Goal: Navigation & Orientation: Understand site structure

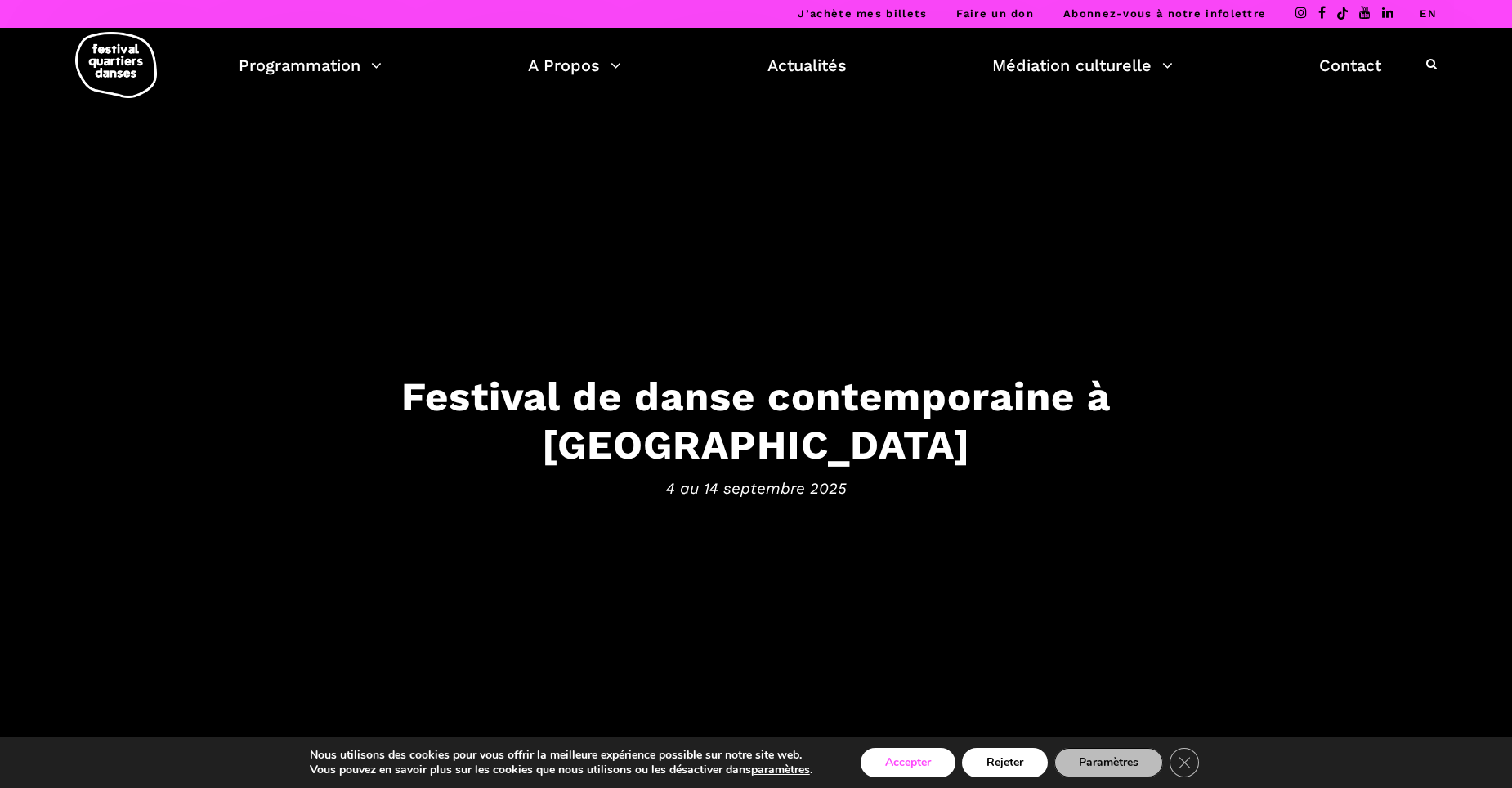
click at [936, 760] on button "Accepter" at bounding box center [908, 762] width 95 height 30
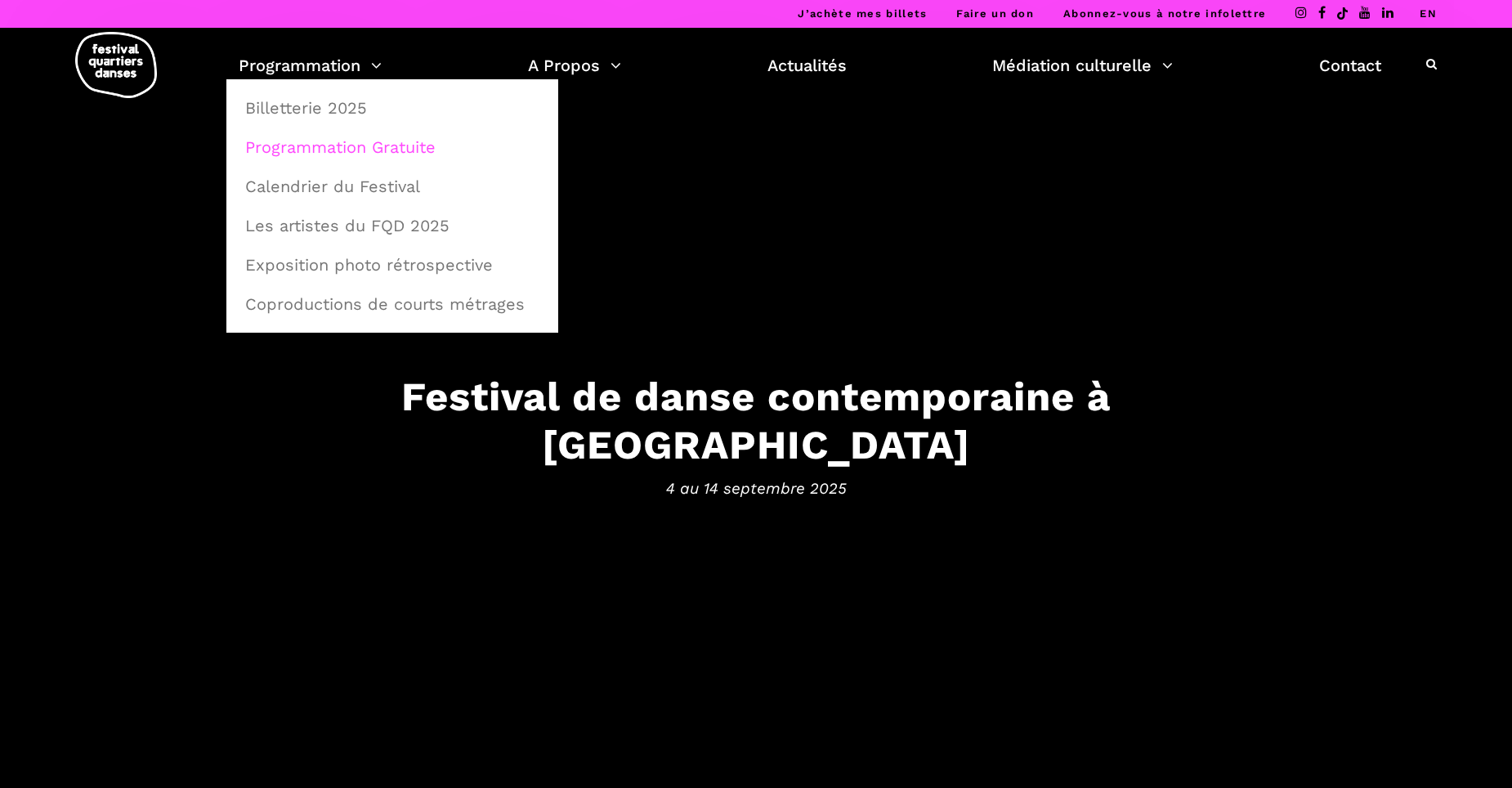
click at [321, 148] on link "Programmation Gratuite" at bounding box center [392, 147] width 314 height 38
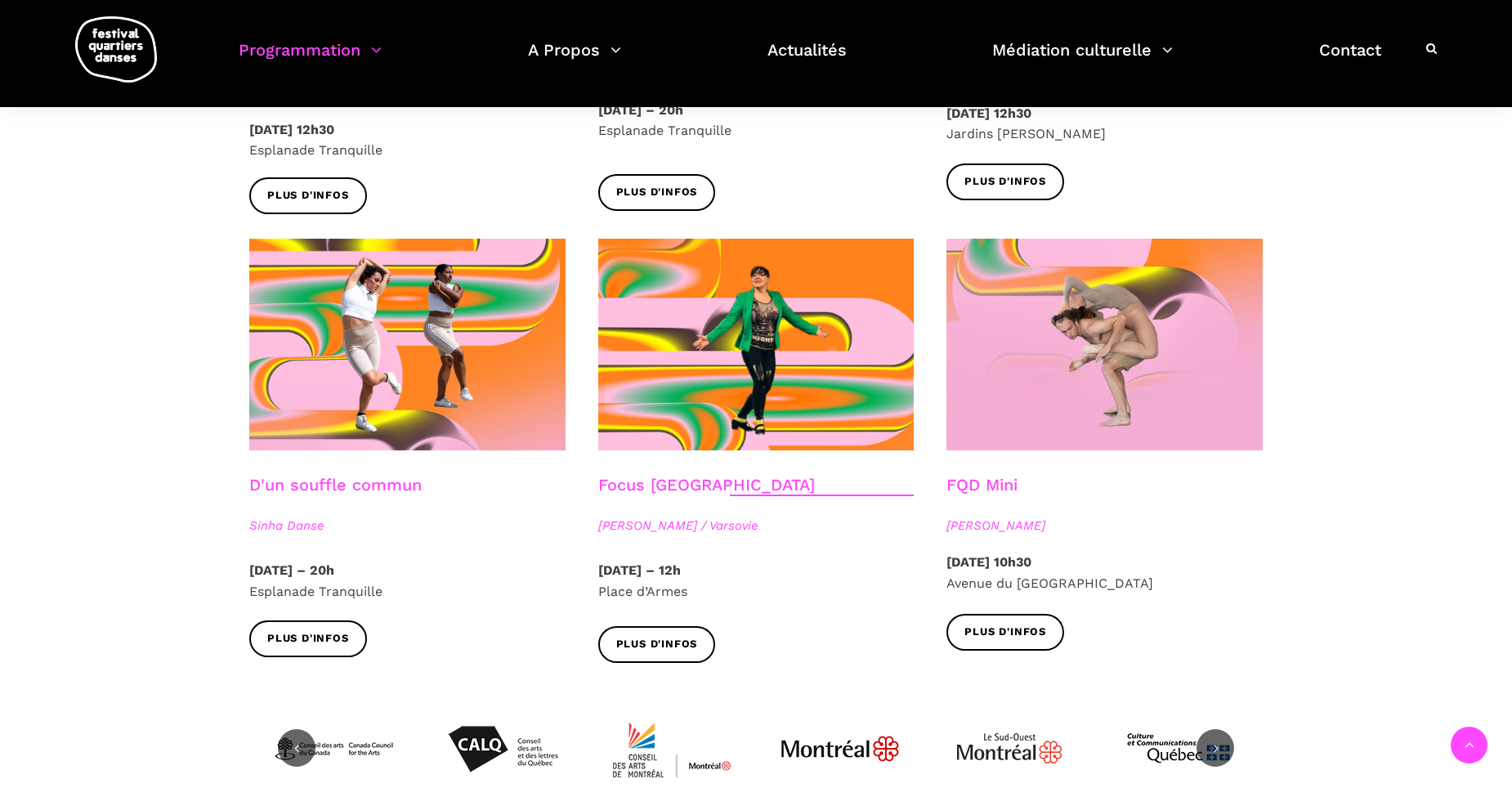
scroll to position [1798, 0]
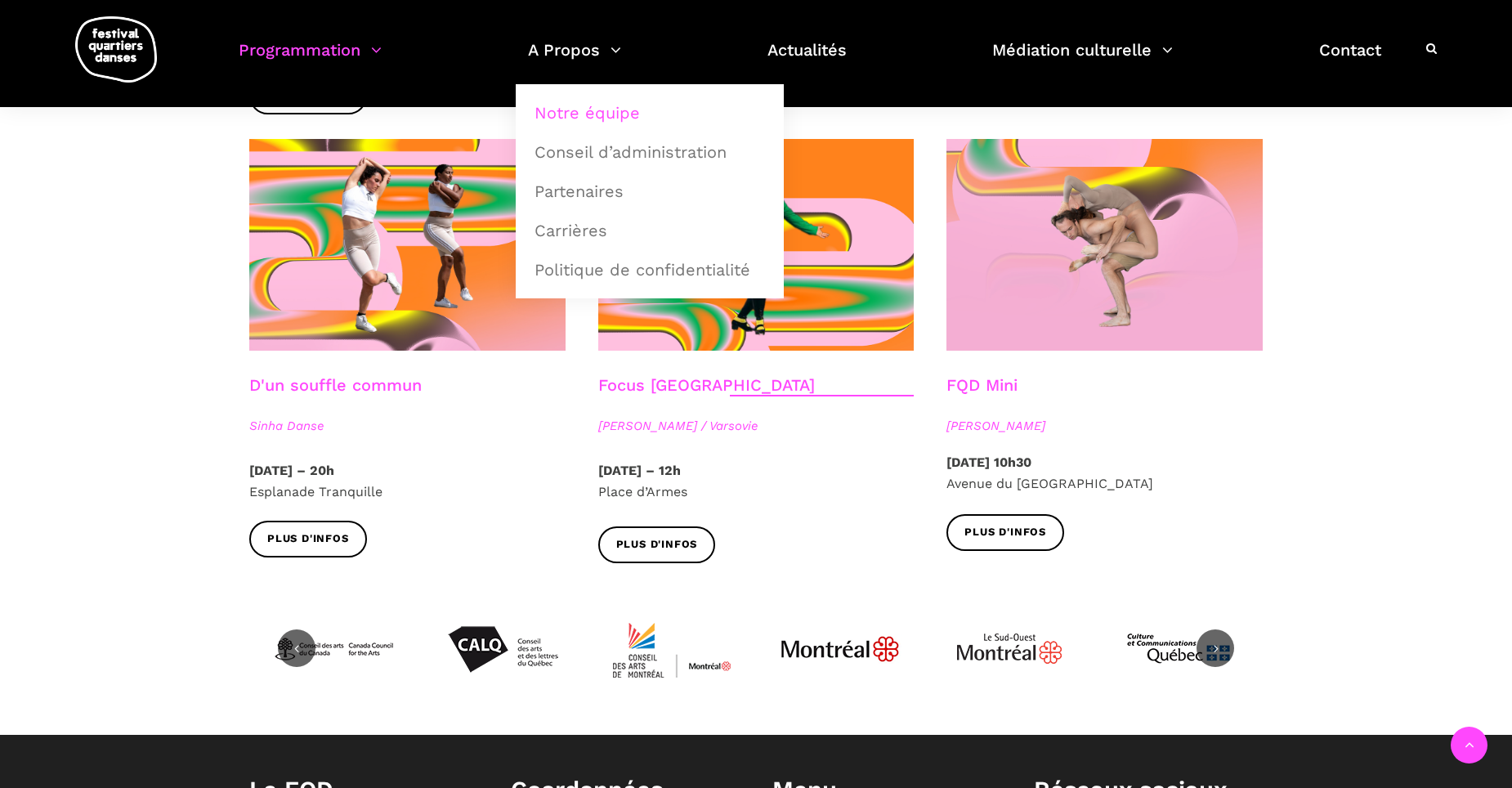
click at [563, 118] on link "Notre équipe" at bounding box center [649, 113] width 250 height 38
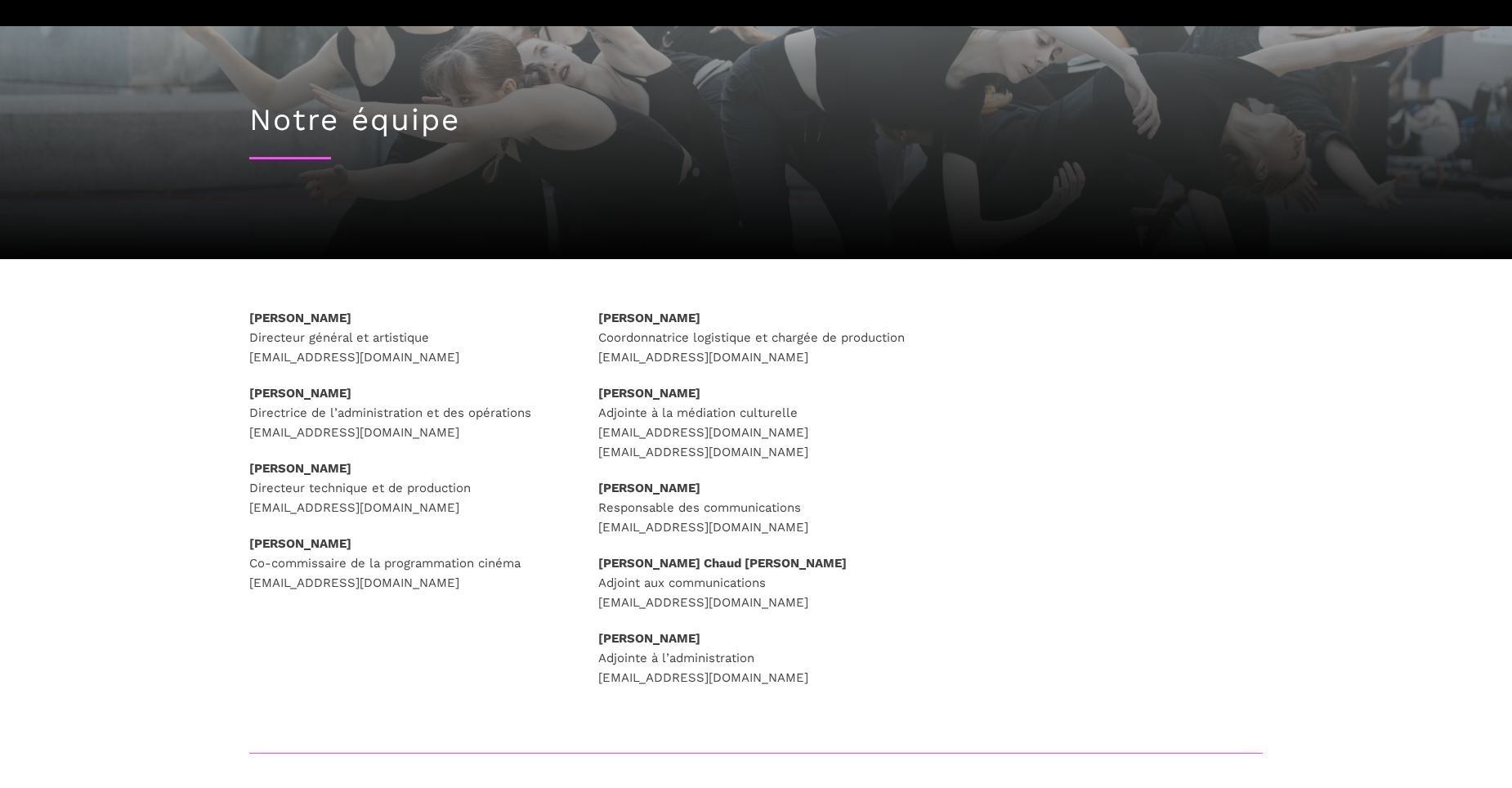
scroll to position [164, 0]
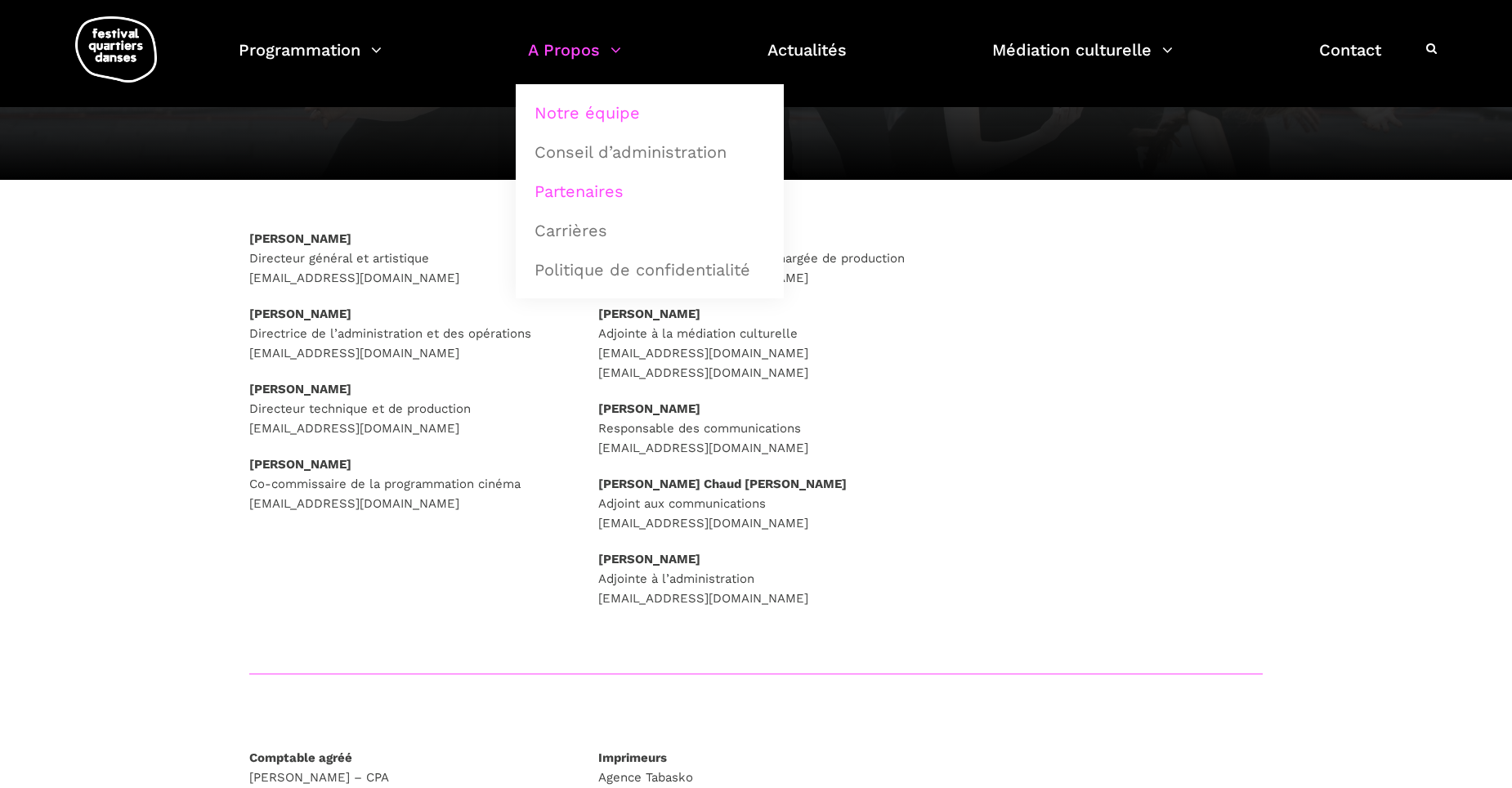
click at [581, 192] on link "Partenaires" at bounding box center [649, 192] width 250 height 38
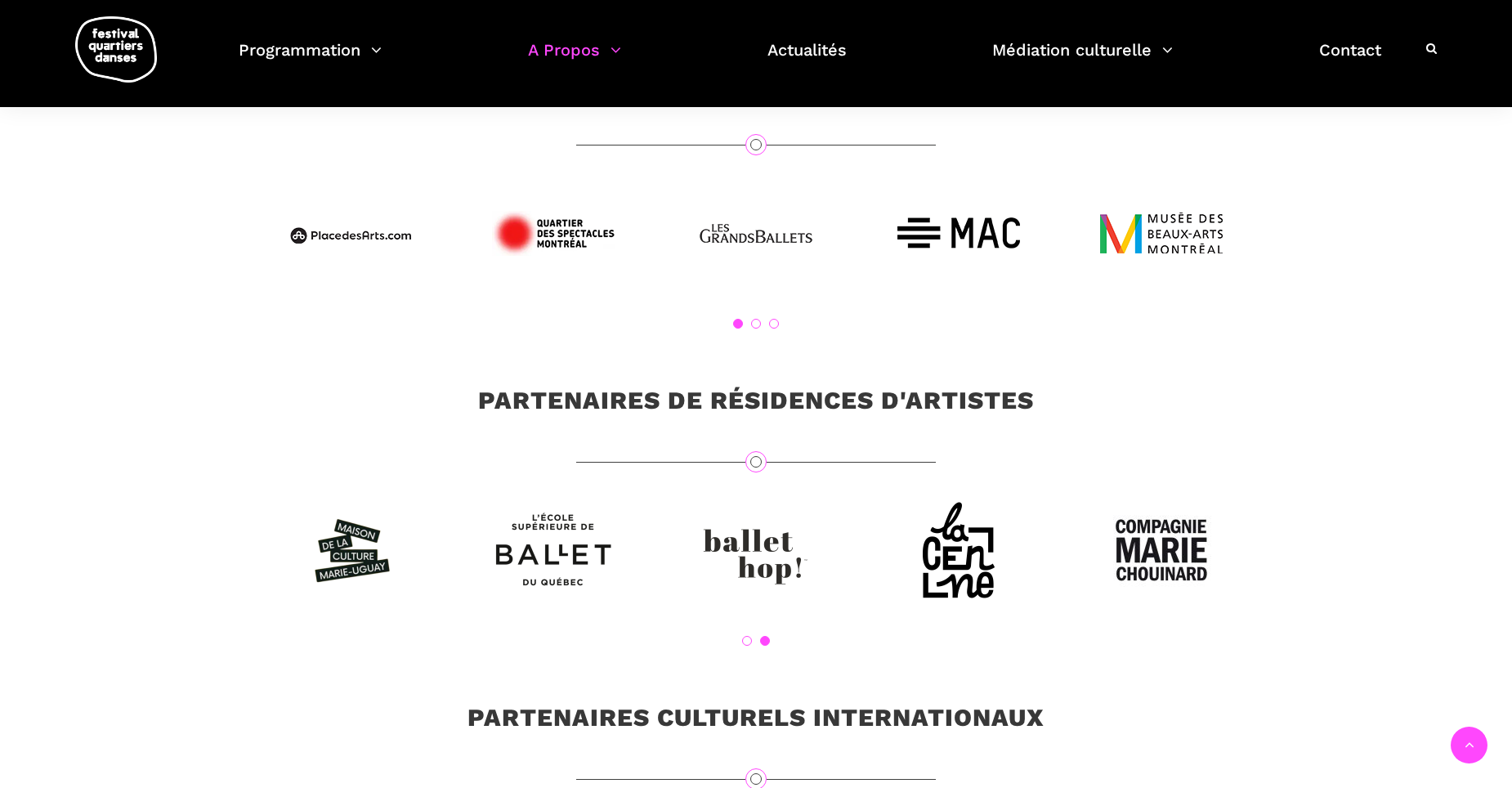
scroll to position [4740, 0]
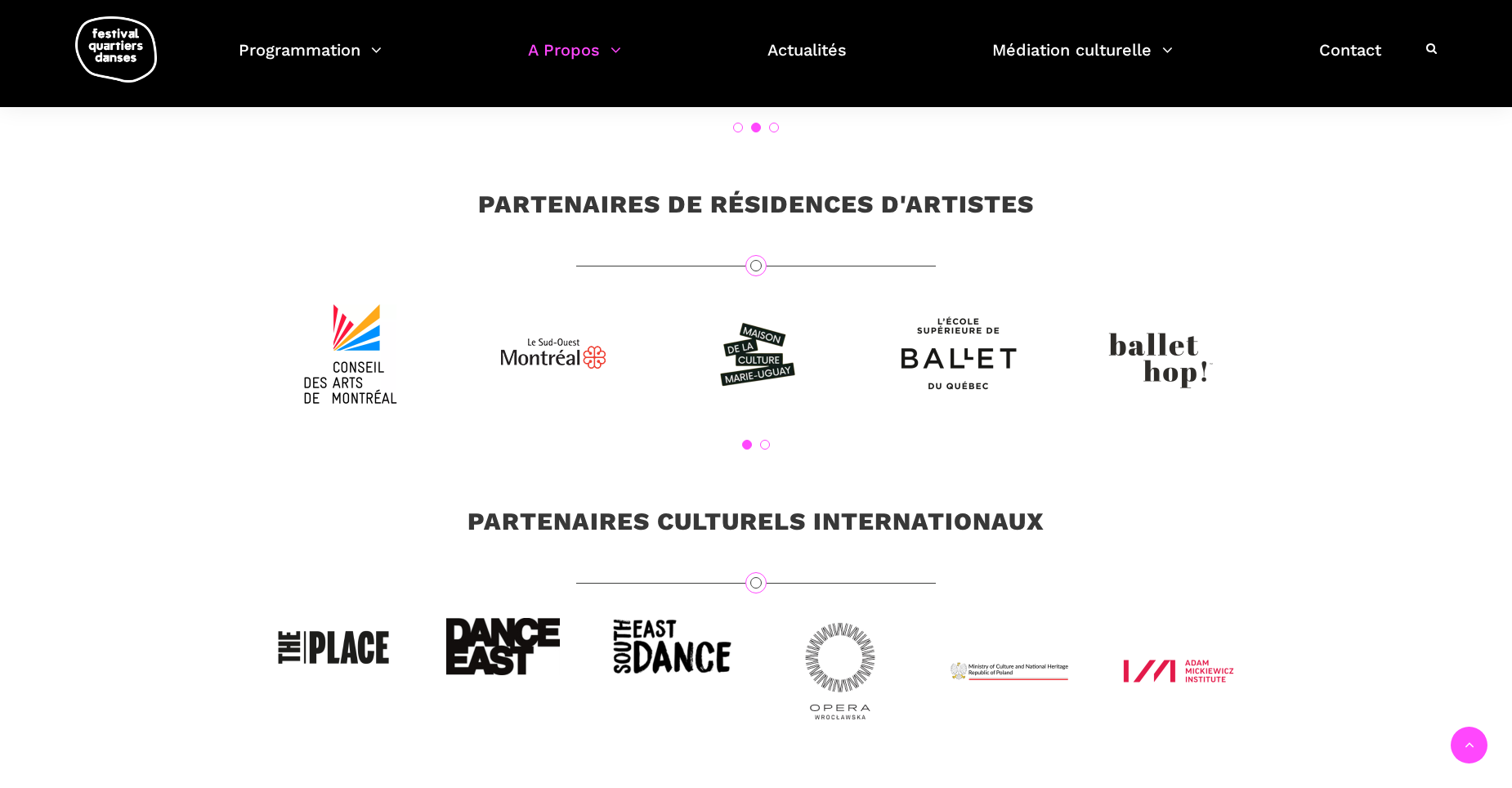
click at [764, 449] on link "2" at bounding box center [765, 444] width 10 height 10
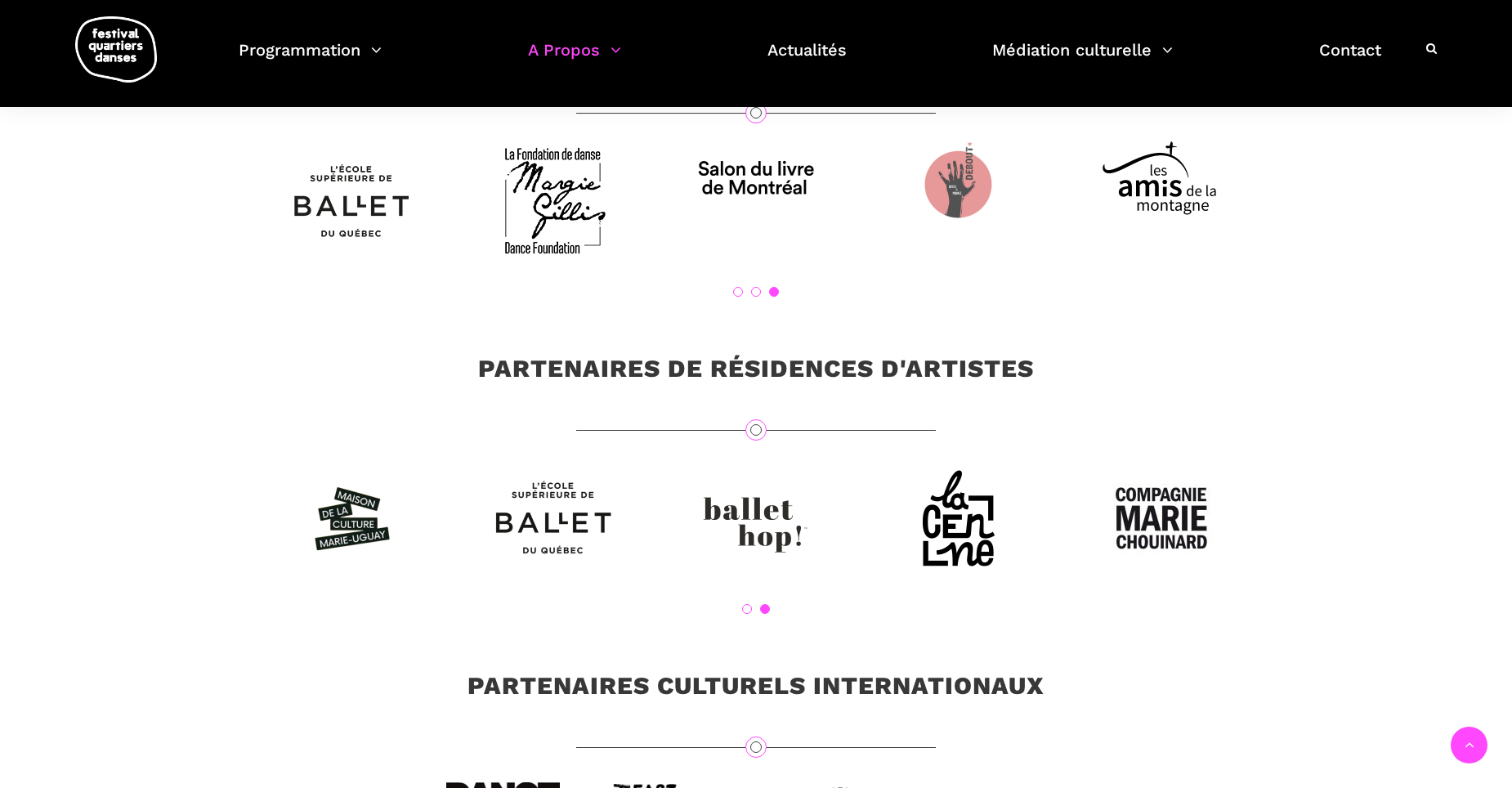
scroll to position [4577, 0]
click at [759, 296] on link "2" at bounding box center [756, 291] width 10 height 10
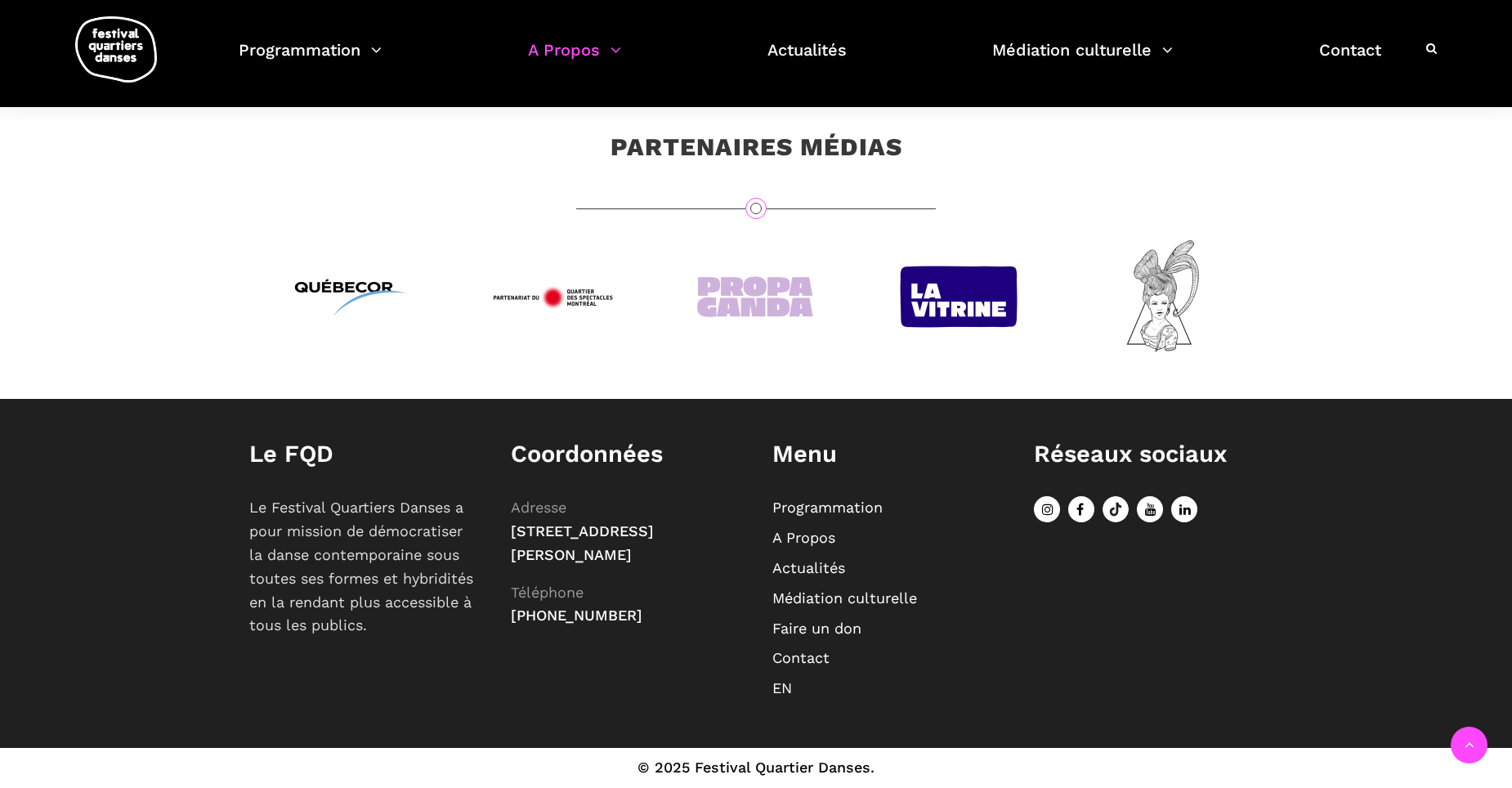
scroll to position [5735, 0]
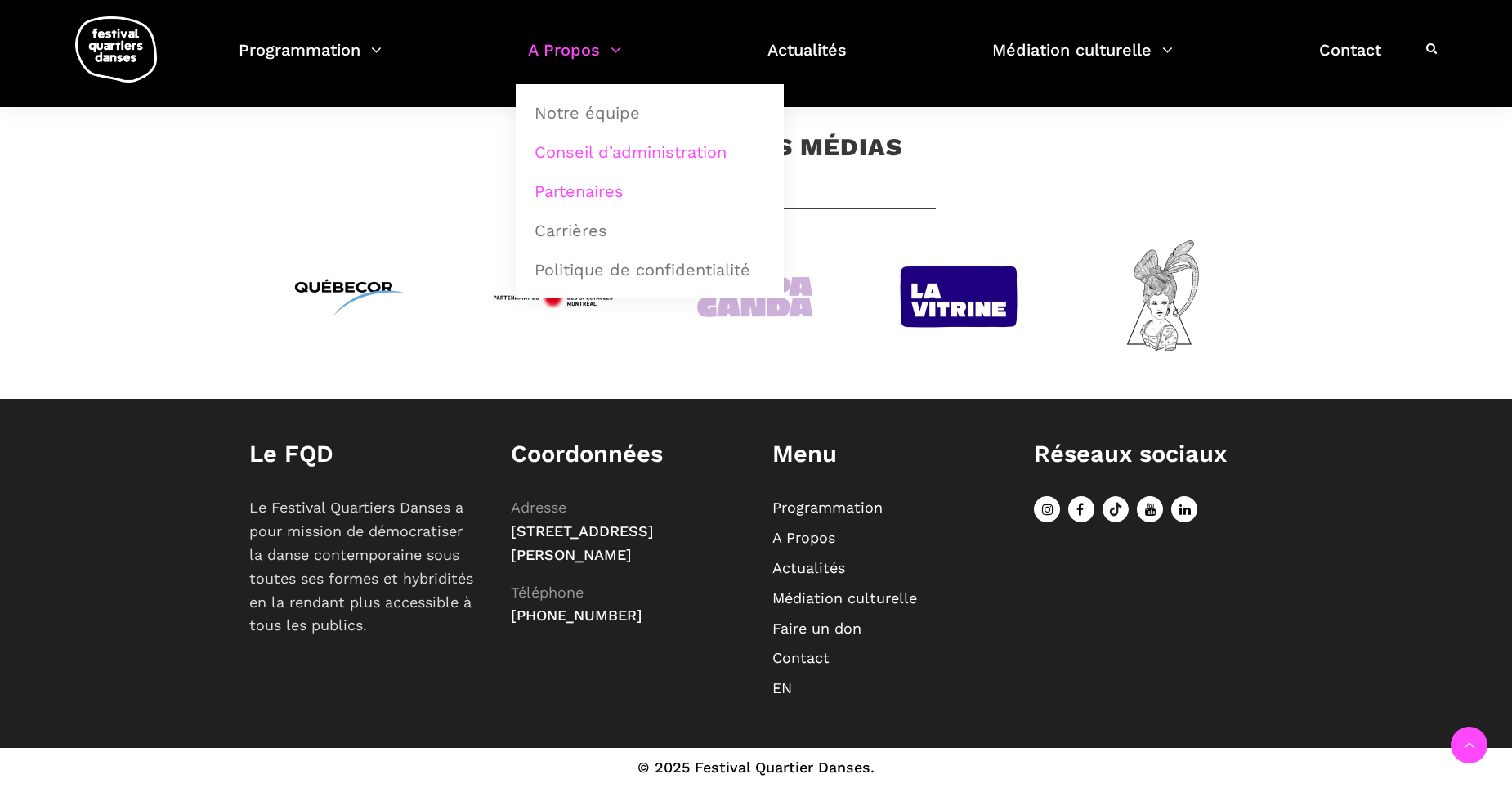
click at [594, 147] on link "Conseil d’administration" at bounding box center [649, 152] width 250 height 38
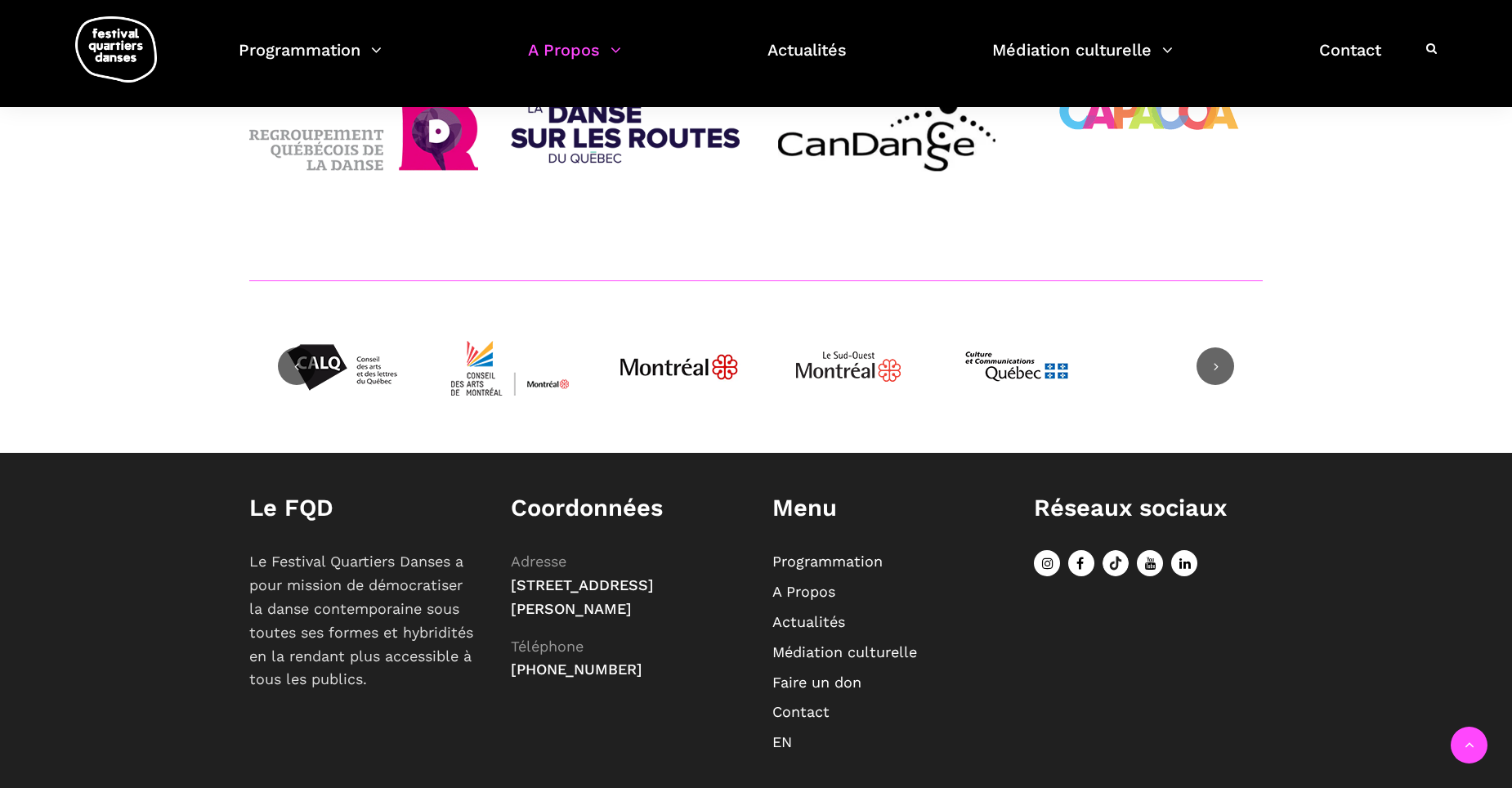
scroll to position [1798, 0]
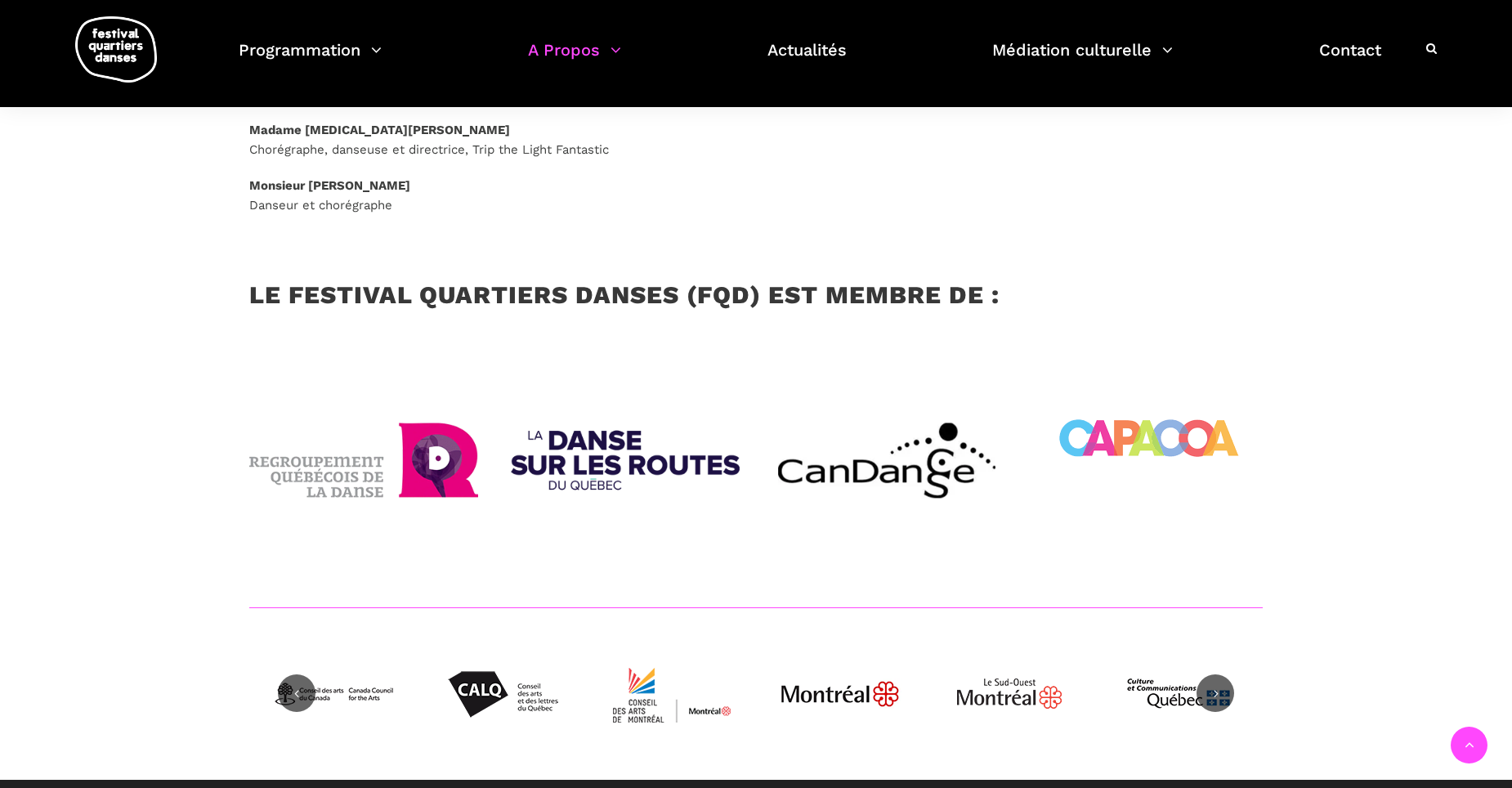
click at [690, 409] on img at bounding box center [624, 460] width 229 height 229
